Goal: Information Seeking & Learning: Learn about a topic

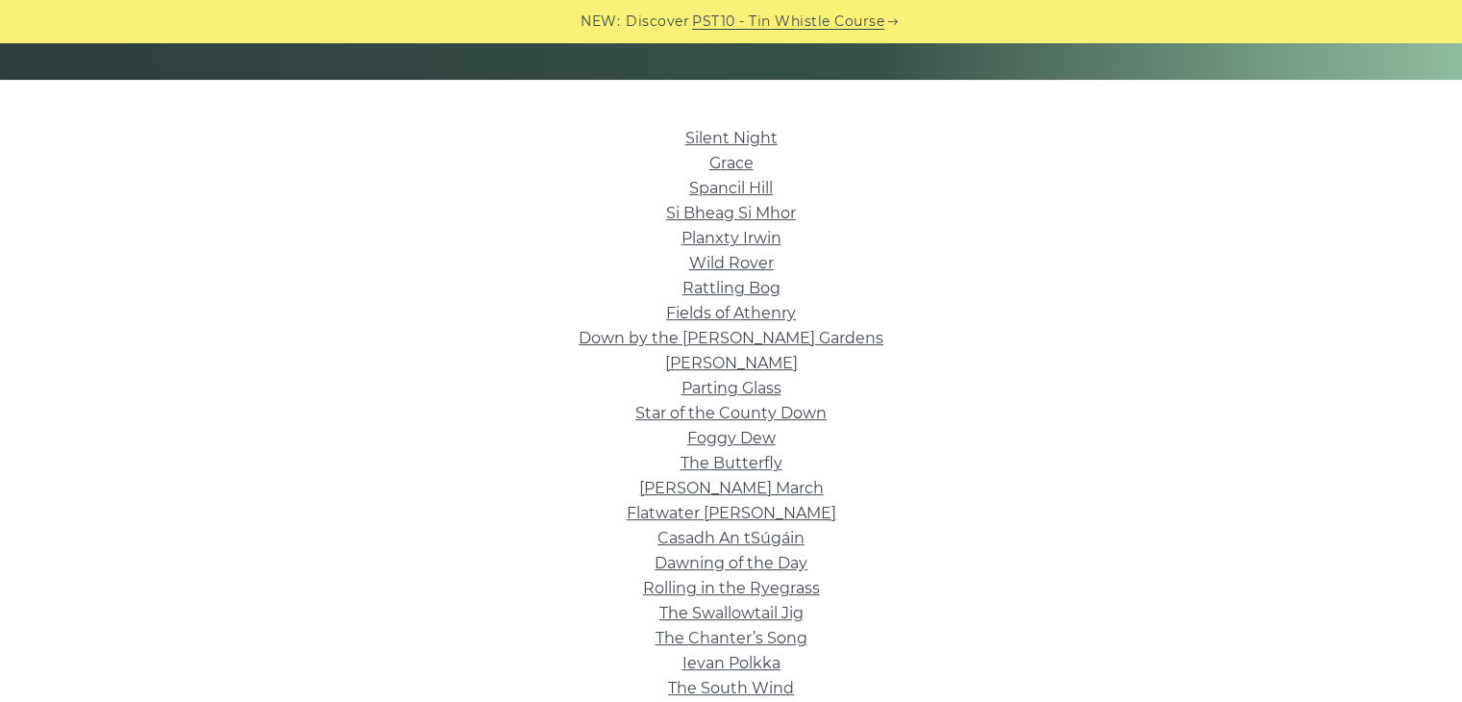
scroll to position [427, 0]
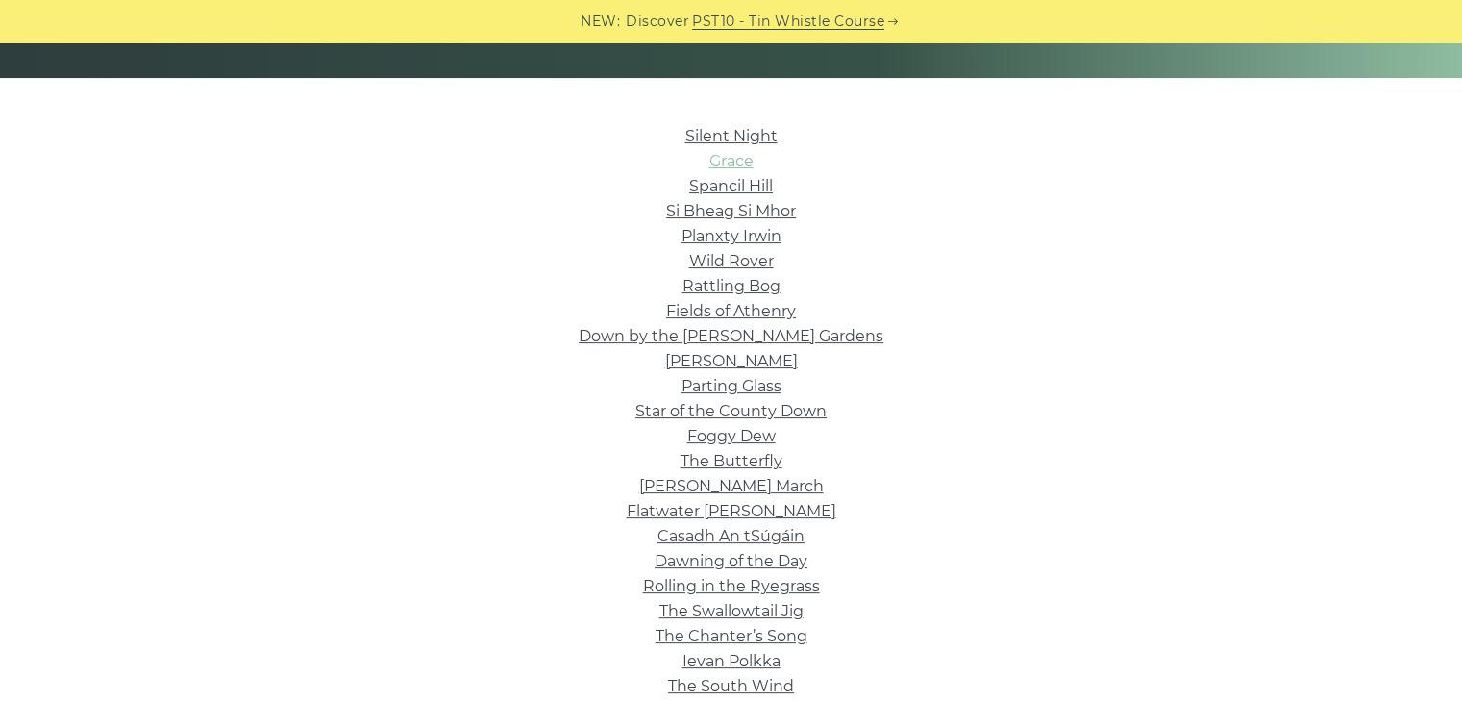
click at [731, 164] on link "Grace" at bounding box center [732, 161] width 44 height 18
click at [754, 437] on link "Foggy Dew" at bounding box center [731, 436] width 88 height 18
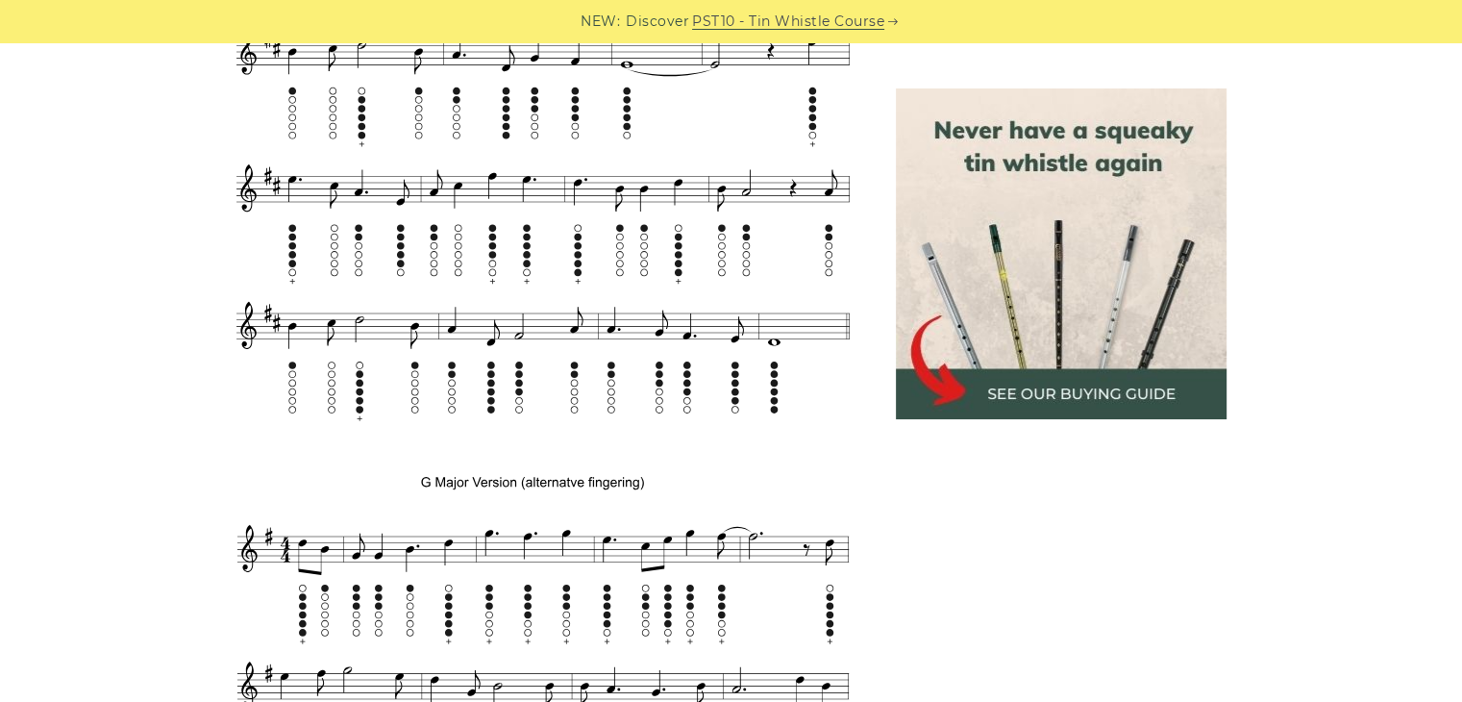
scroll to position [1419, 0]
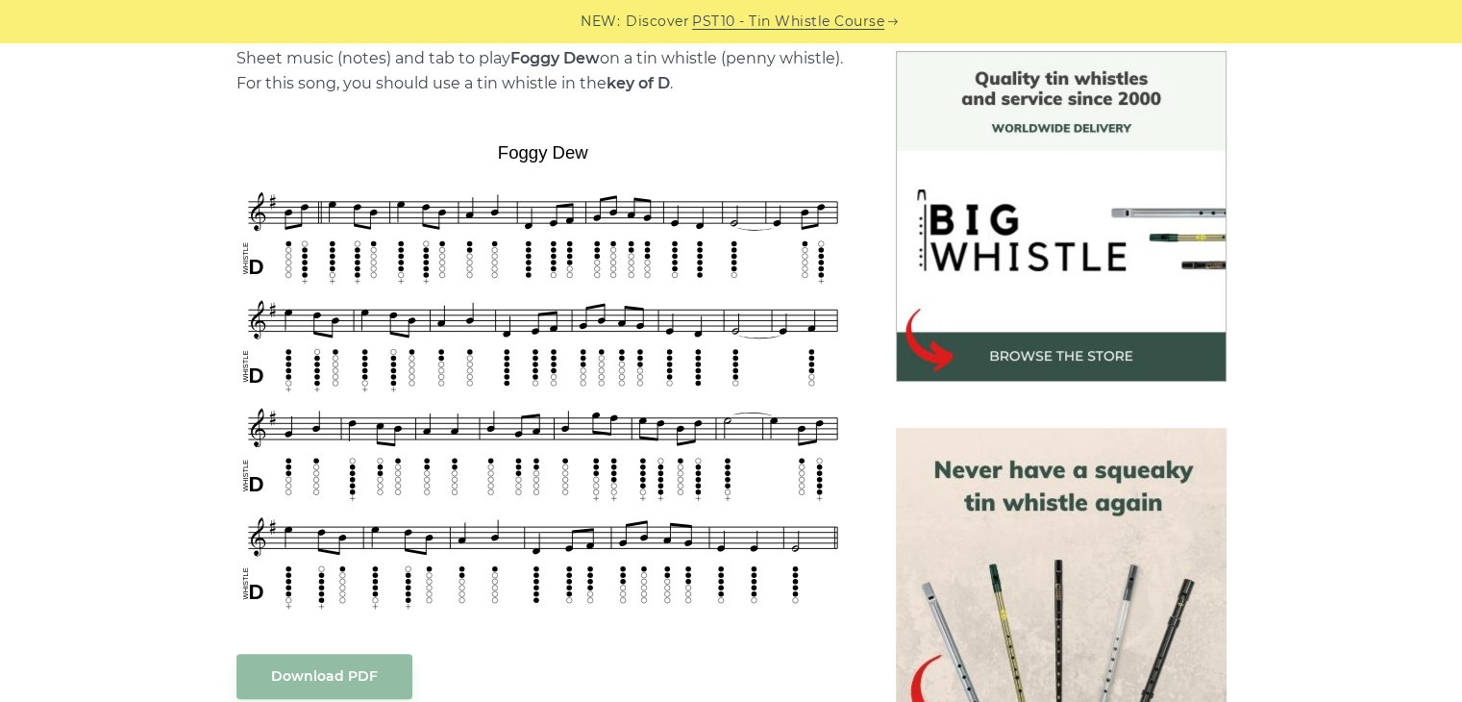
scroll to position [515, 0]
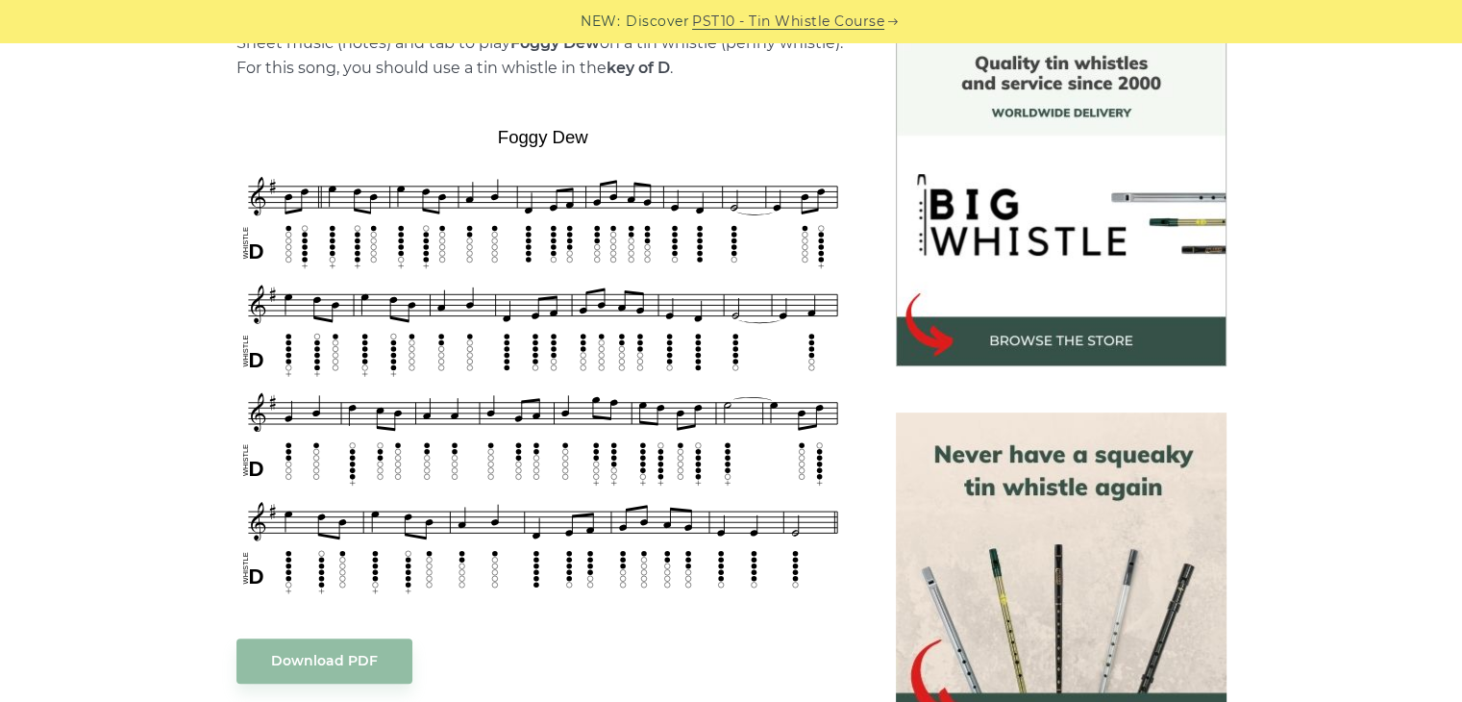
click at [937, 378] on aside at bounding box center [1061, 662] width 377 height 1252
